Goal: Communication & Community: Share content

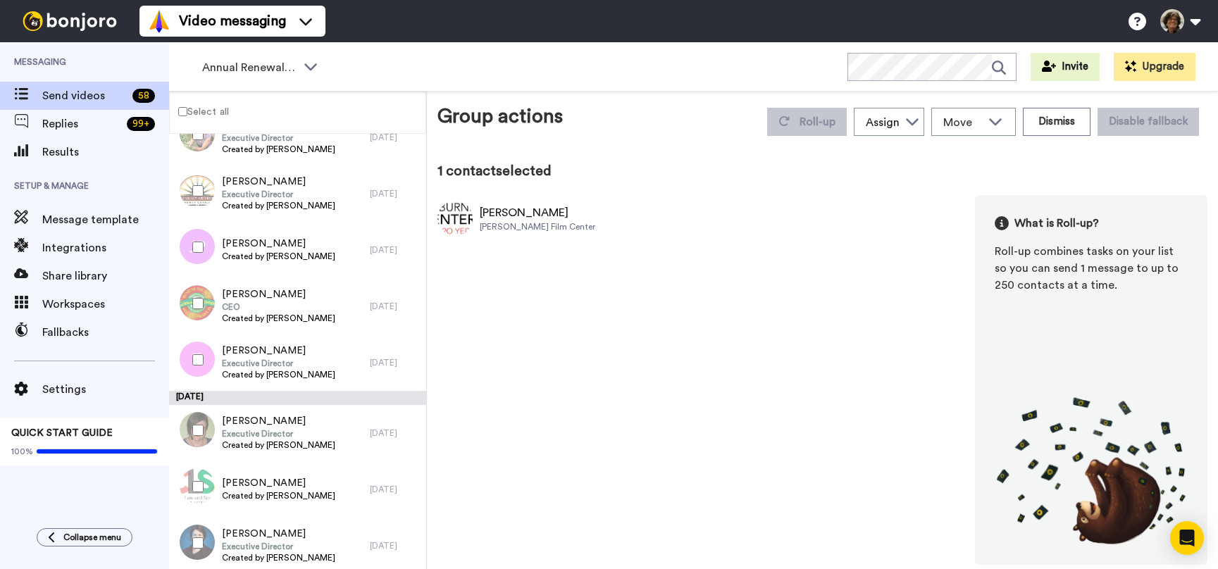
scroll to position [452, 0]
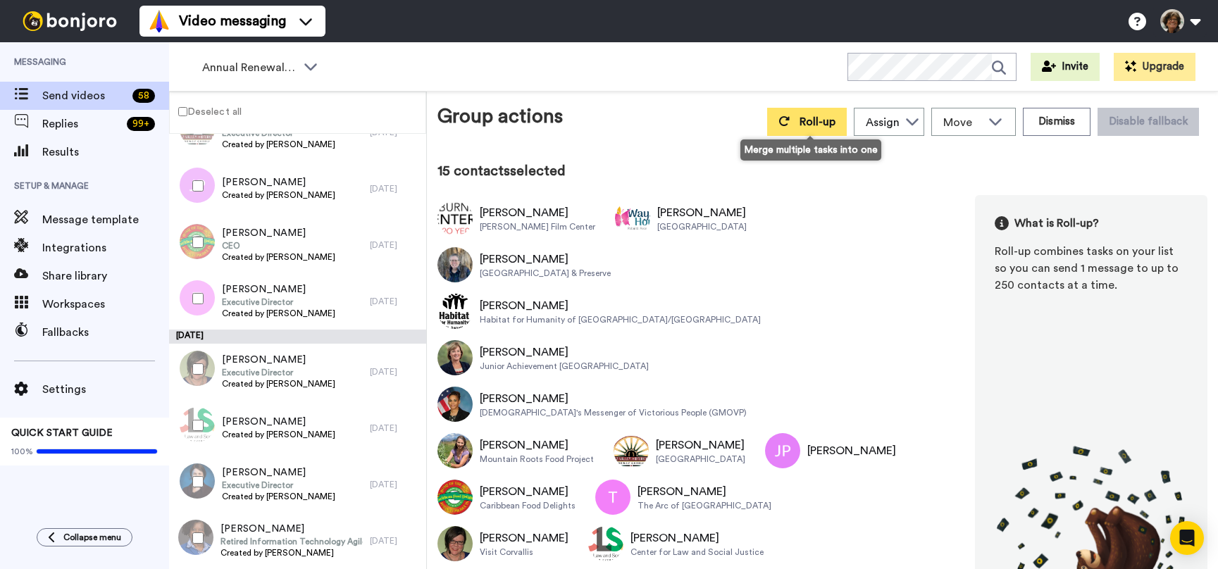
click at [814, 121] on span "Roll-up" at bounding box center [817, 121] width 36 height 11
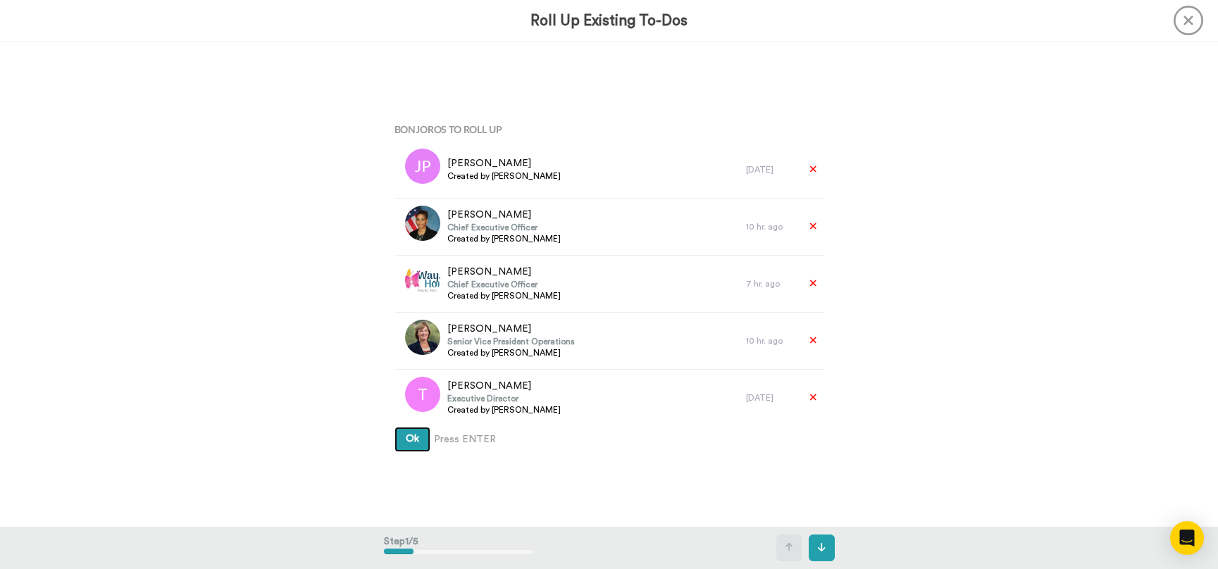
click at [394, 427] on button "Ok" at bounding box center [412, 439] width 36 height 25
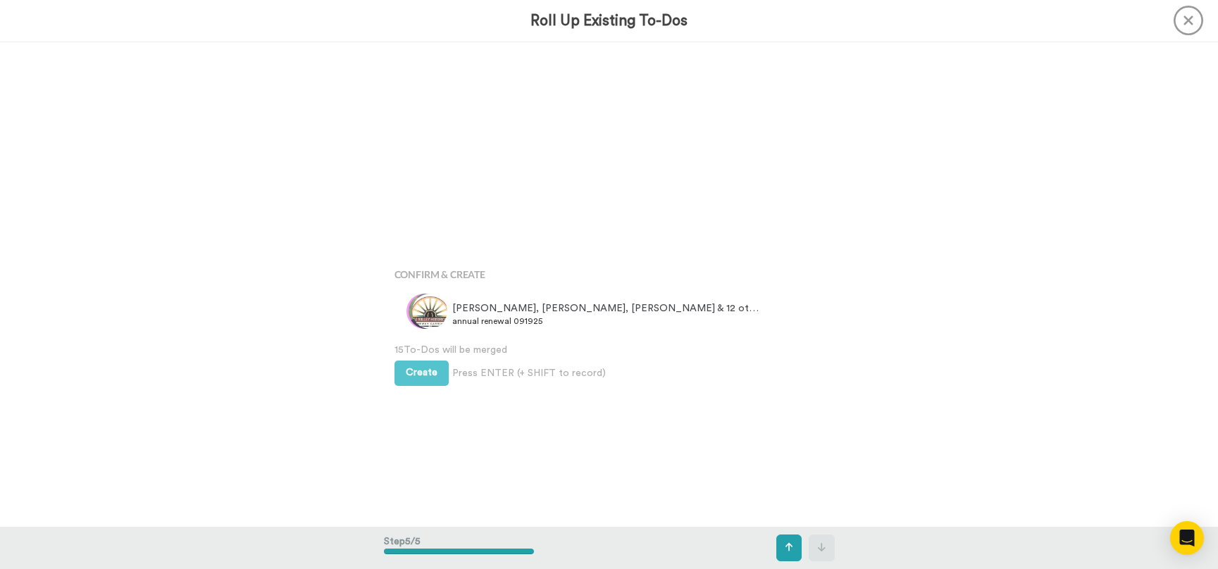
scroll to position [1940, 0]
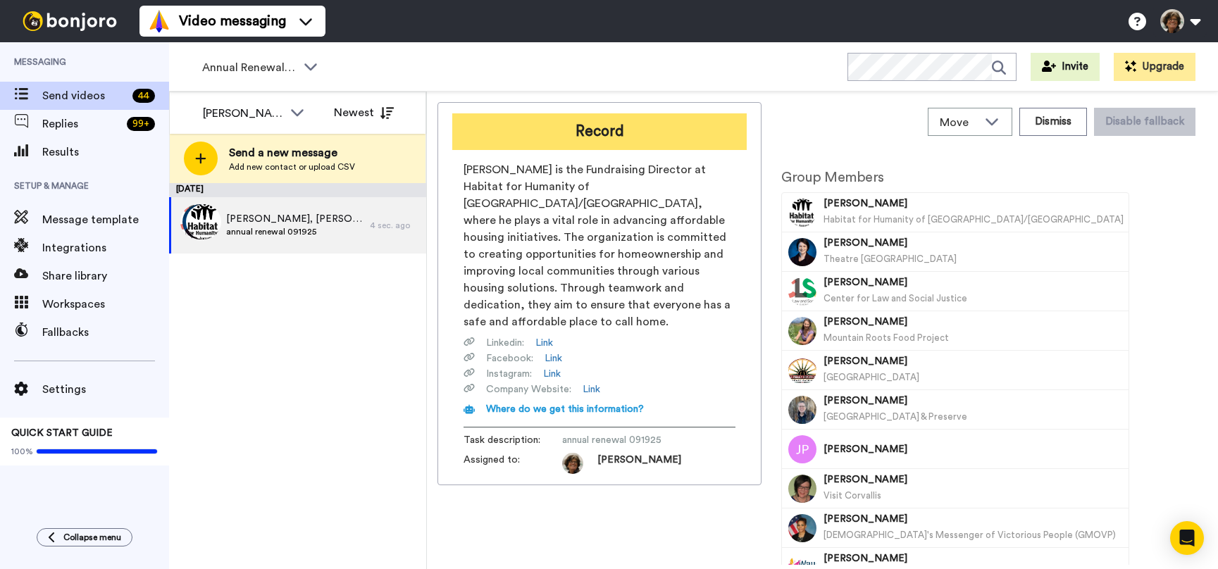
click at [663, 139] on button "Record" at bounding box center [599, 131] width 294 height 37
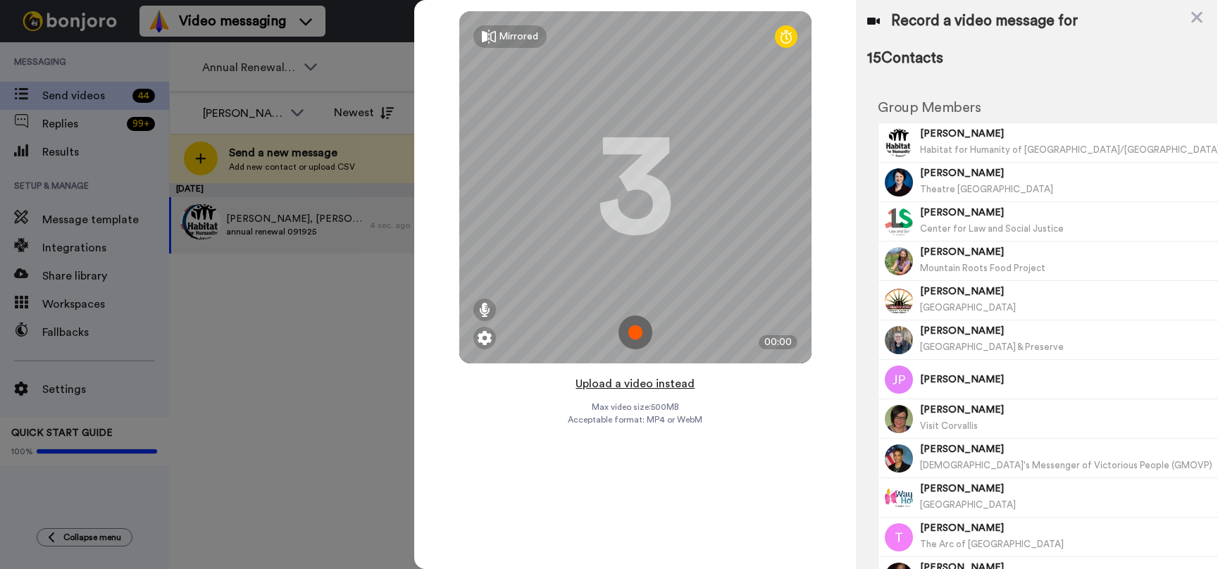
click at [609, 385] on button "Upload a video instead" at bounding box center [634, 384] width 127 height 18
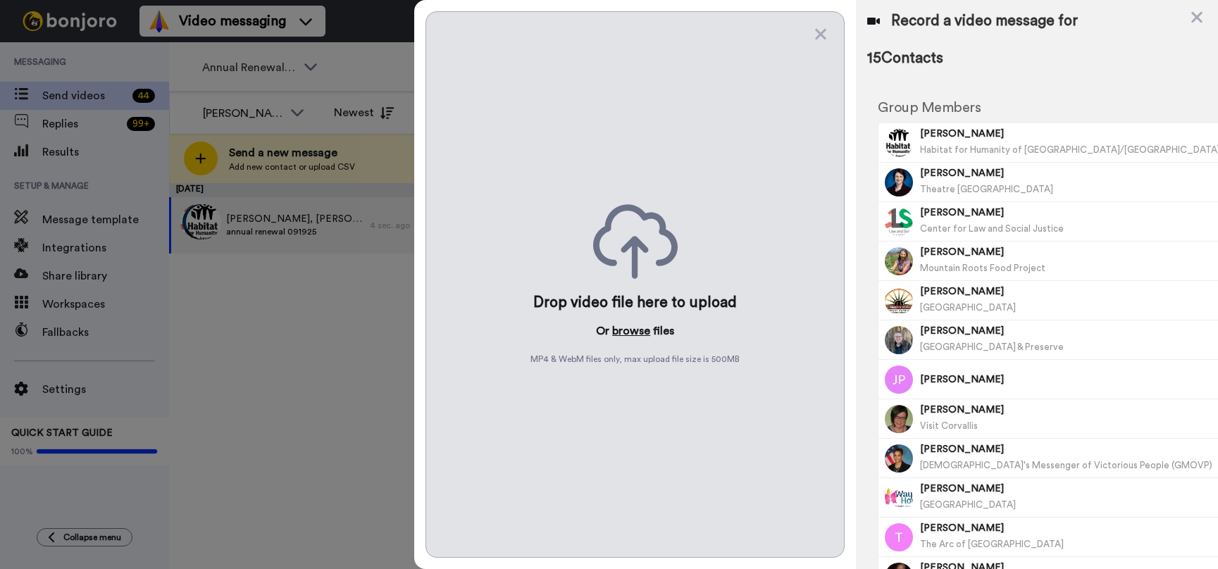
click at [625, 327] on button "browse" at bounding box center [631, 331] width 38 height 17
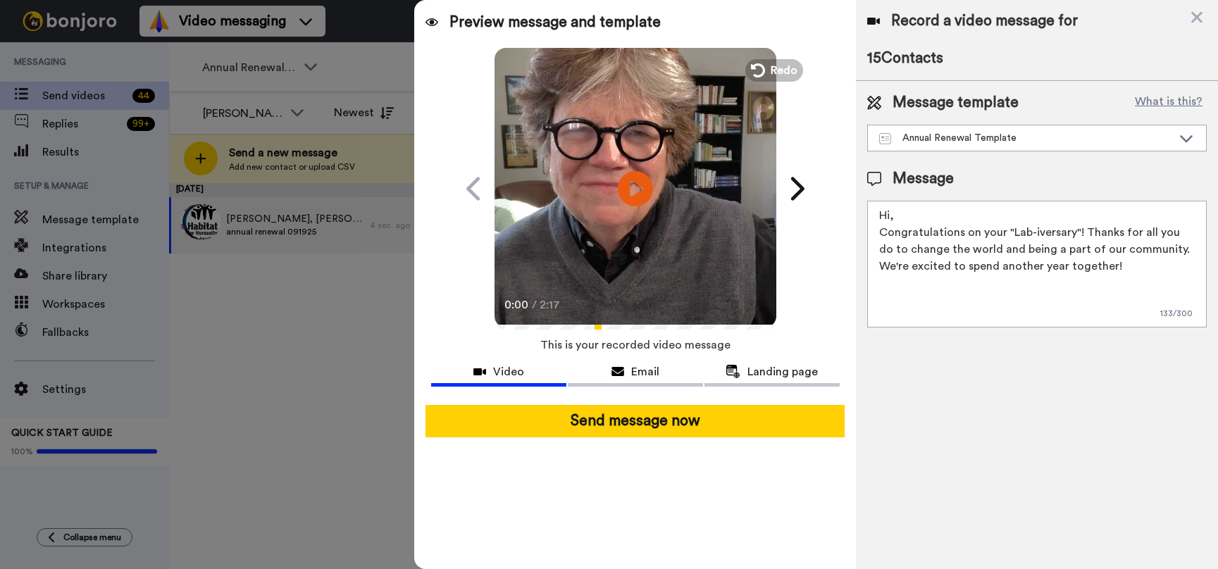
click at [526, 419] on button "Send message now" at bounding box center [635, 421] width 420 height 32
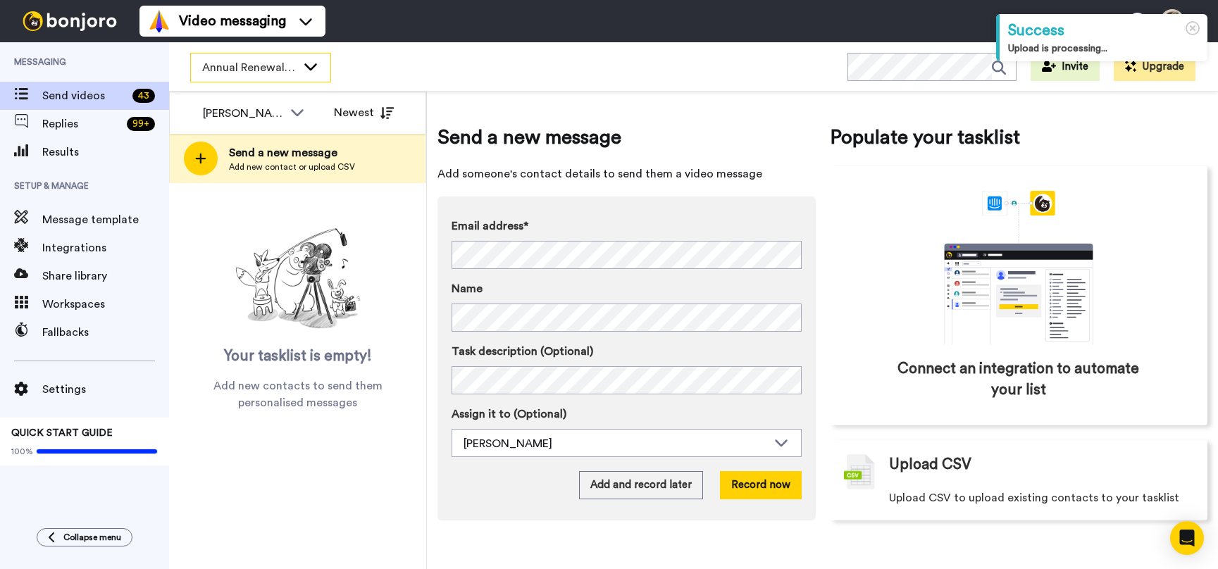
click at [283, 71] on span "Annual Renewals Video" at bounding box center [249, 67] width 94 height 17
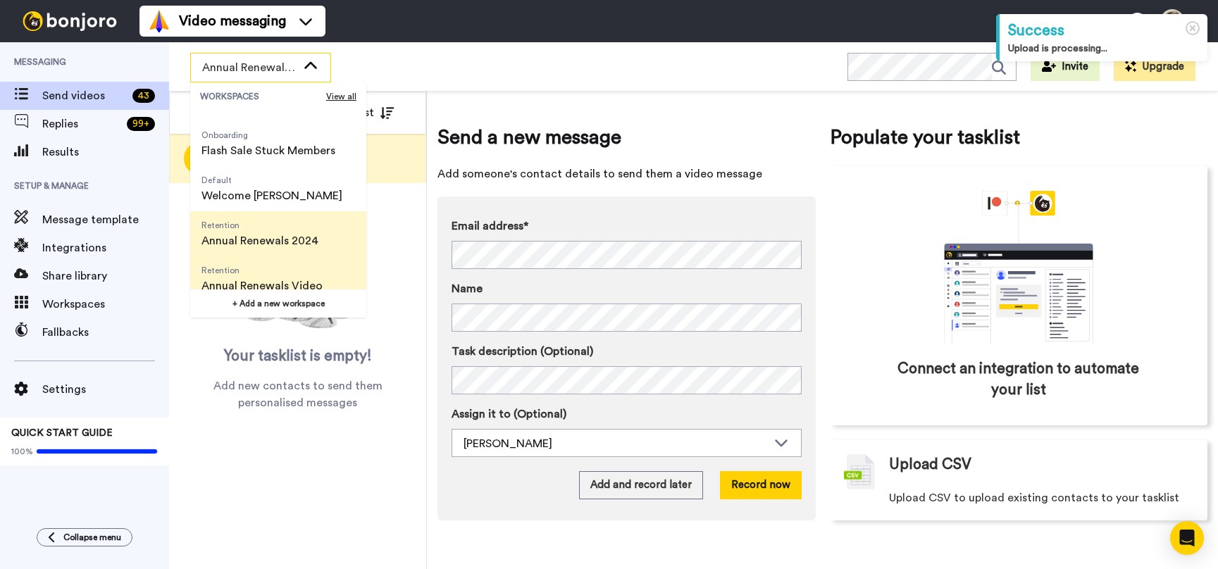
scroll to position [480, 0]
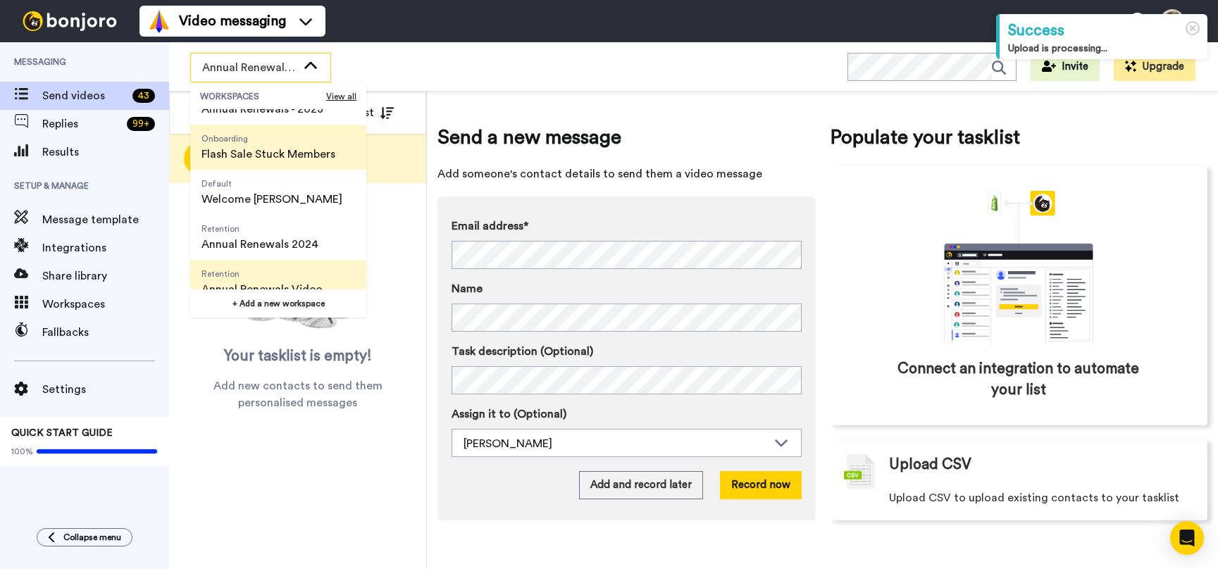
click at [248, 156] on span "Flash Sale Stuck Members" at bounding box center [268, 154] width 134 height 17
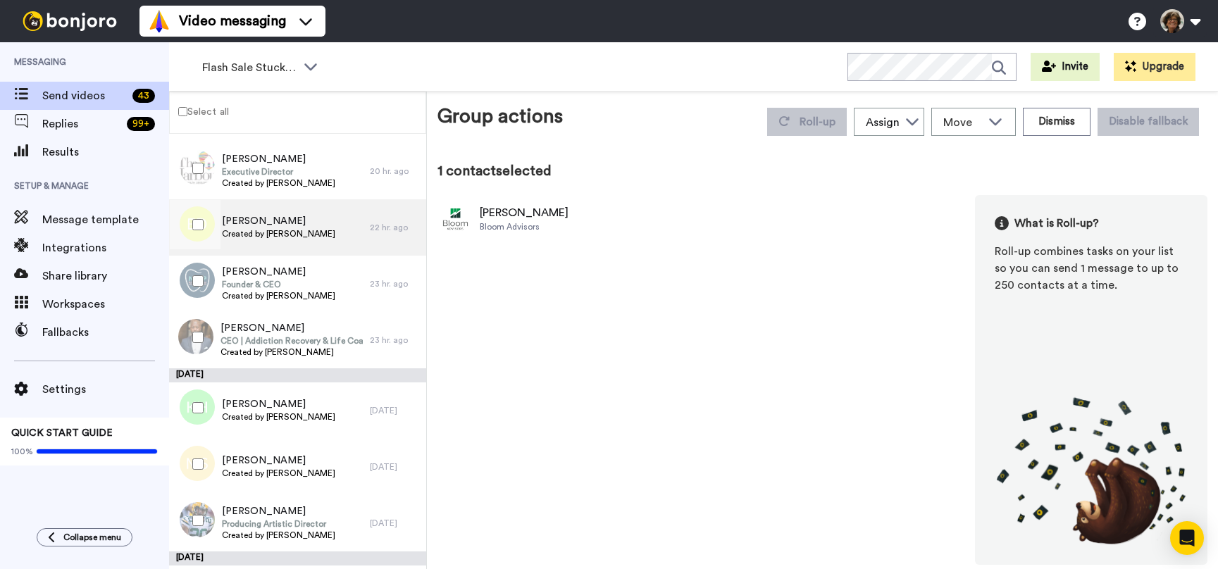
scroll to position [114, 0]
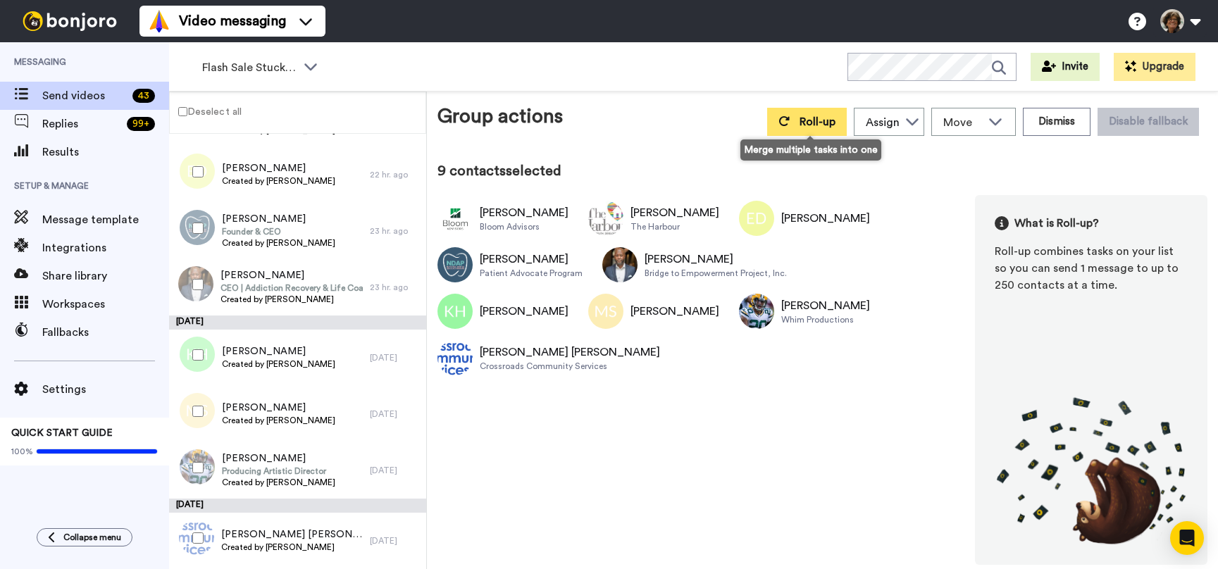
click at [809, 127] on span "Roll-up" at bounding box center [817, 121] width 36 height 11
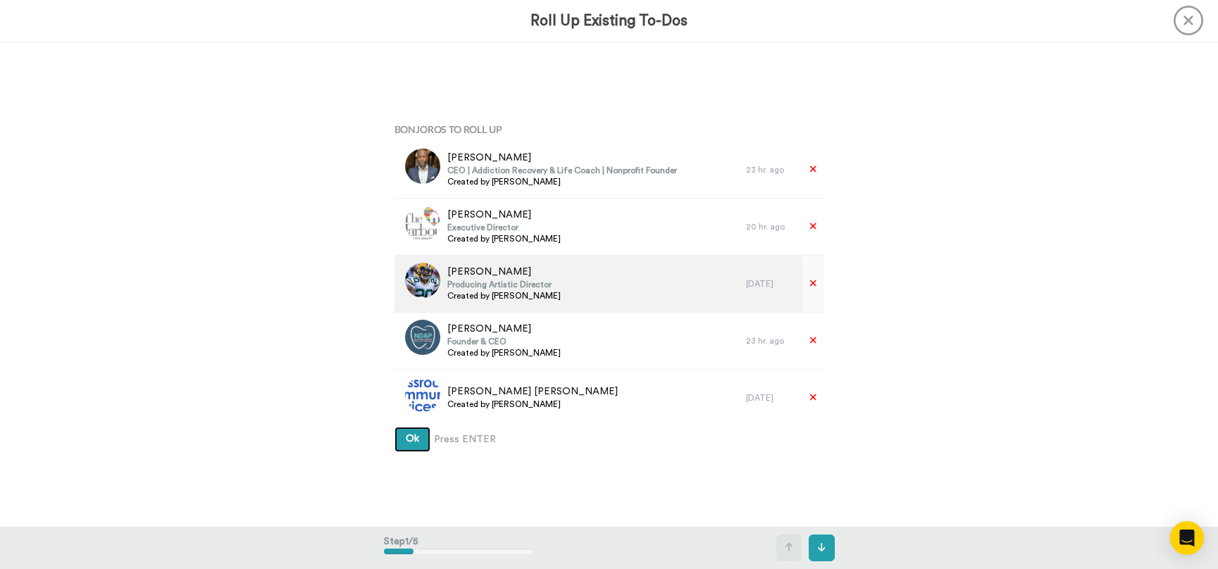
click at [394, 427] on button "Ok" at bounding box center [412, 439] width 36 height 25
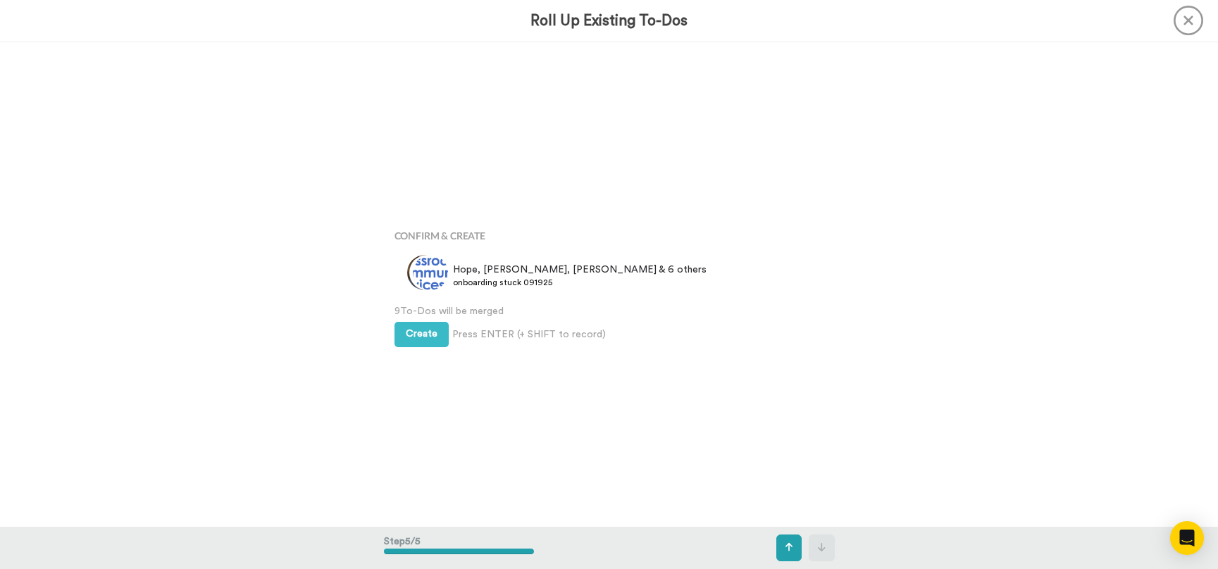
scroll to position [1940, 0]
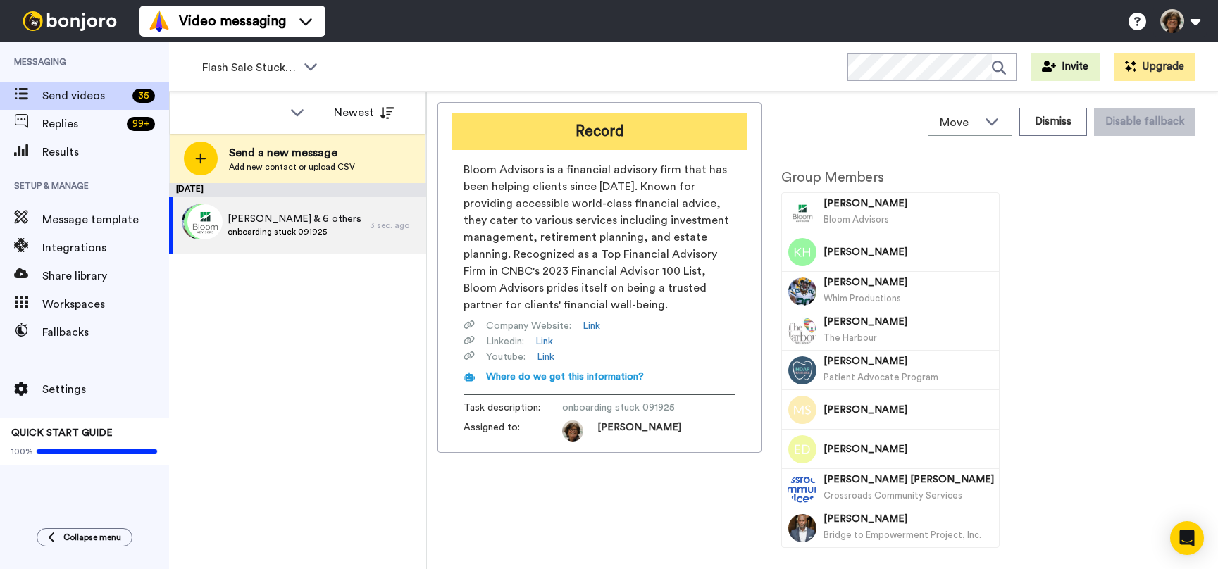
click at [532, 128] on button "Record" at bounding box center [599, 131] width 294 height 37
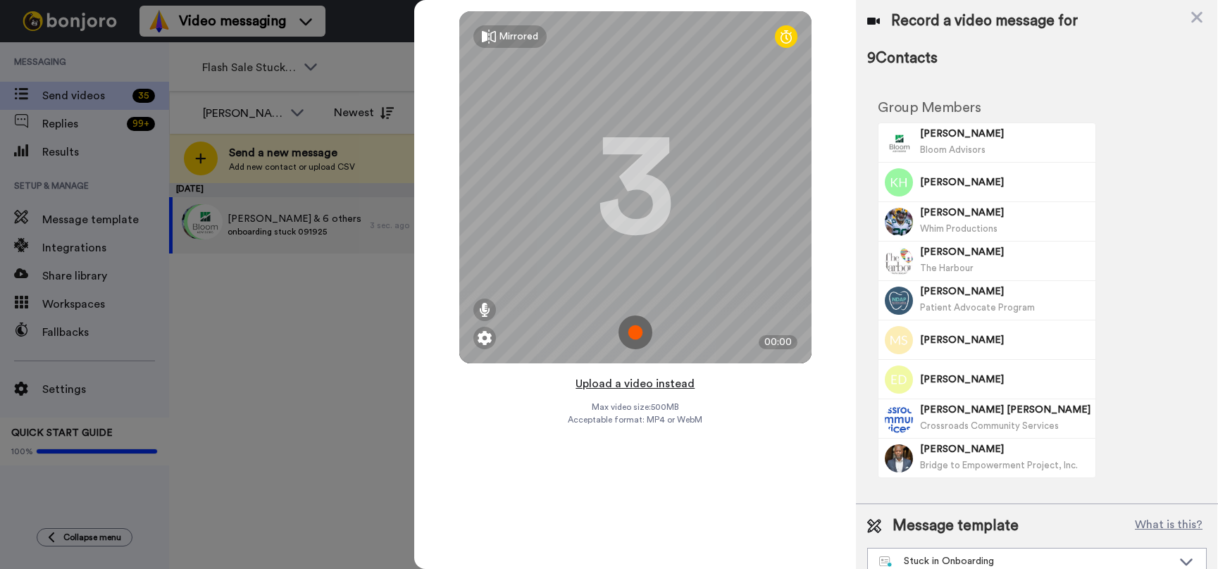
click at [632, 381] on button "Upload a video instead" at bounding box center [634, 384] width 127 height 18
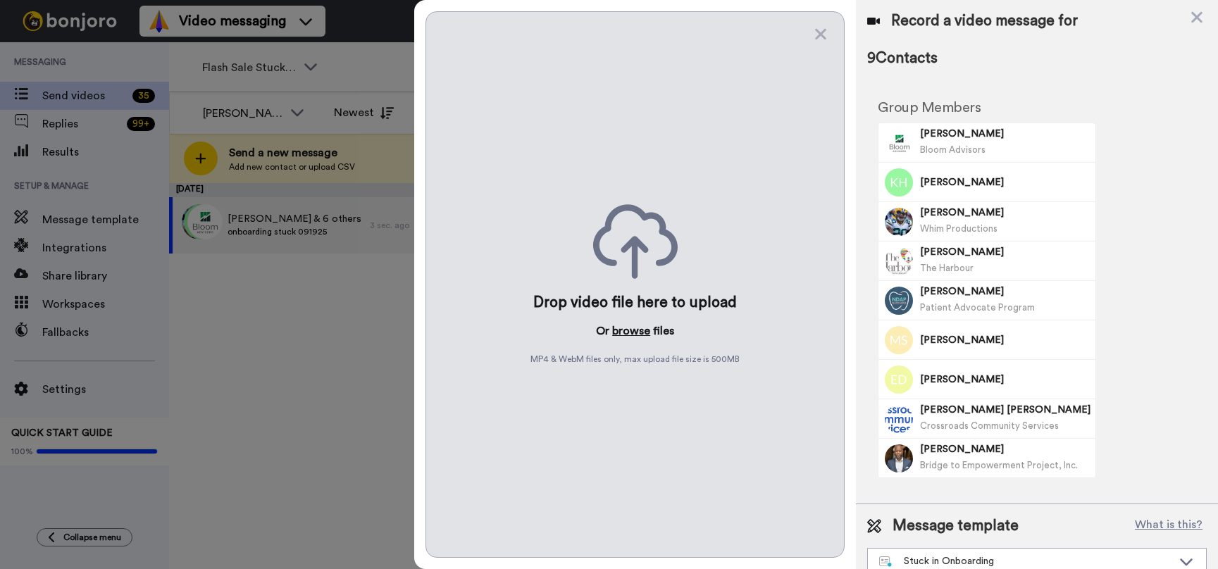
click at [629, 332] on button "browse" at bounding box center [631, 331] width 38 height 17
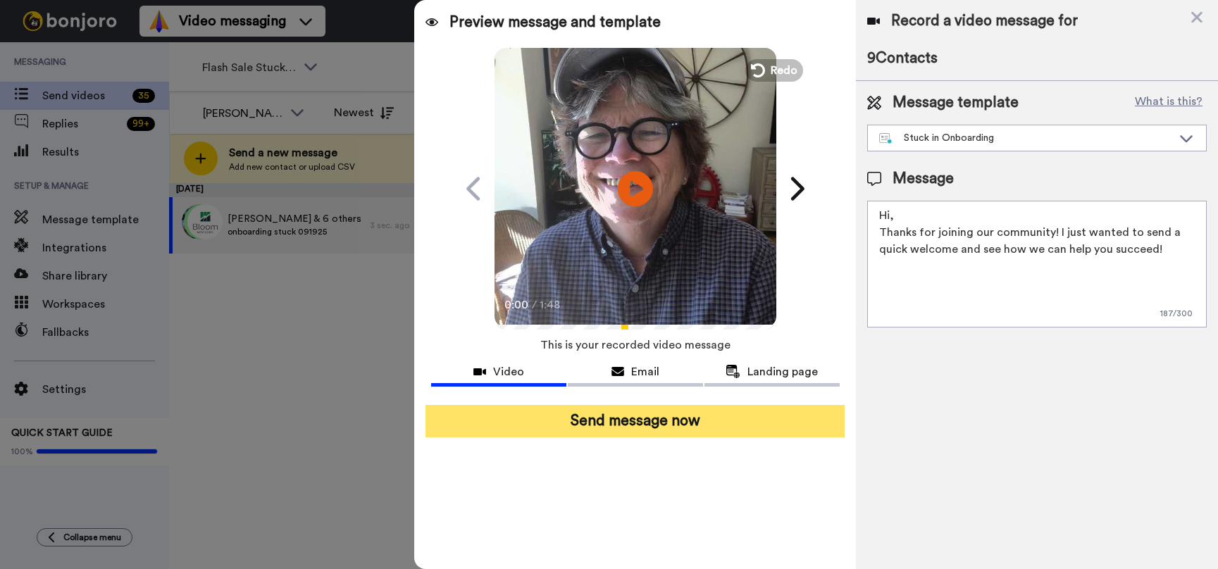
click at [643, 416] on button "Send message now" at bounding box center [635, 421] width 420 height 32
